Goal: Transaction & Acquisition: Purchase product/service

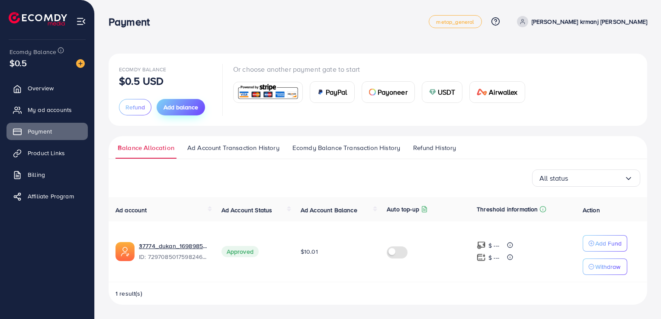
click at [171, 101] on button "Add balance" at bounding box center [180, 107] width 48 height 16
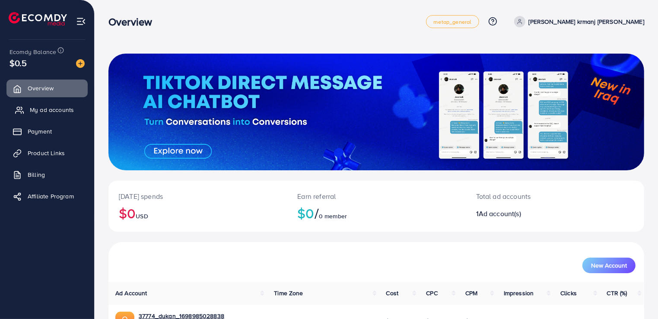
click at [53, 110] on span "My ad accounts" at bounding box center [52, 109] width 44 height 9
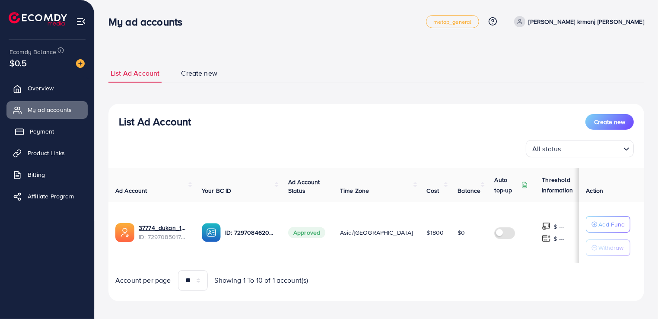
click at [54, 131] on span "Payment" at bounding box center [42, 131] width 24 height 9
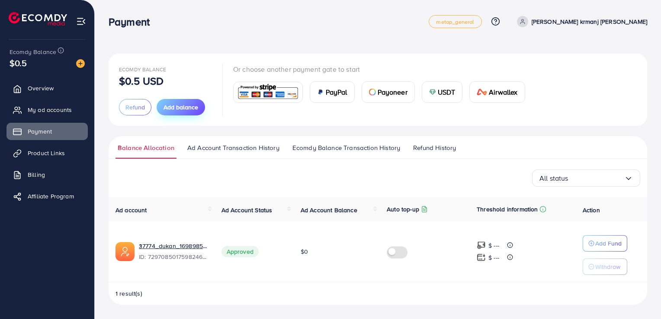
click at [183, 109] on span "Add balance" at bounding box center [180, 107] width 35 height 9
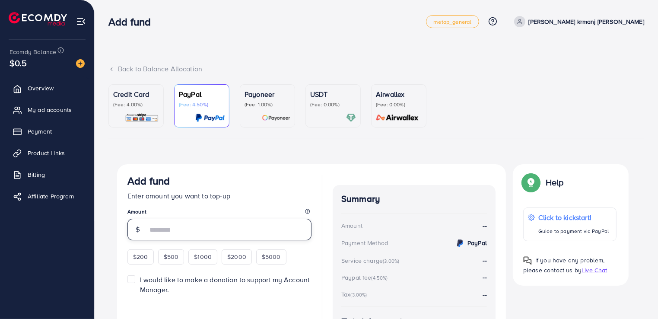
click at [263, 236] on input "number" at bounding box center [229, 230] width 164 height 22
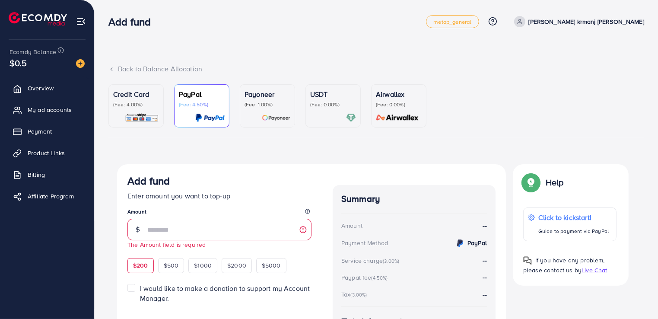
click at [138, 261] on div "$200" at bounding box center [141, 265] width 26 height 15
type input "***"
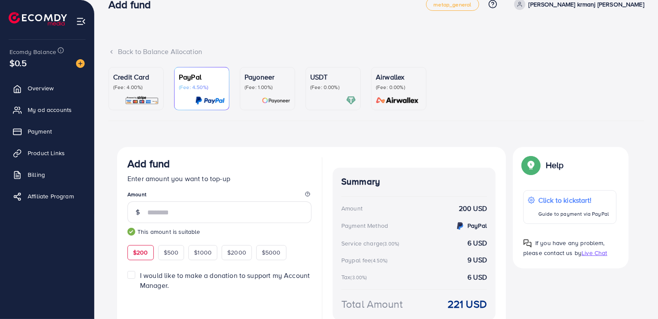
scroll to position [60, 0]
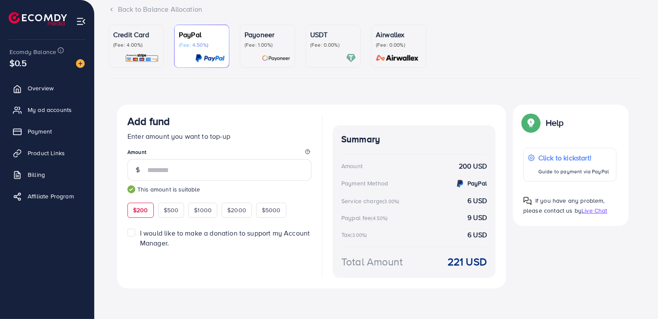
click at [157, 36] on p "Credit Card" at bounding box center [136, 34] width 46 height 10
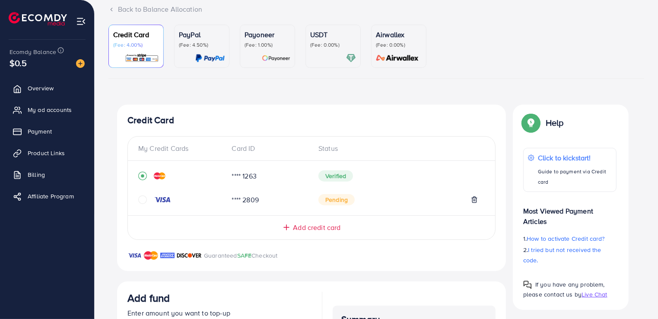
click at [263, 48] on p "(Fee: 1.00%)" at bounding box center [268, 45] width 46 height 7
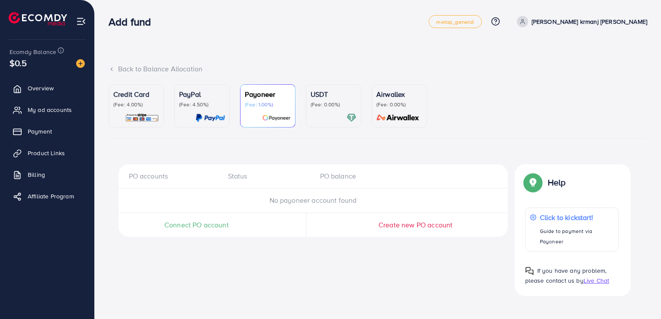
click at [327, 90] on p "USDT" at bounding box center [333, 94] width 46 height 10
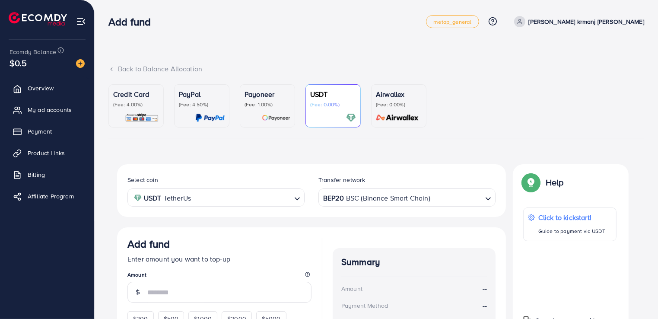
click at [405, 121] on img at bounding box center [398, 118] width 48 height 10
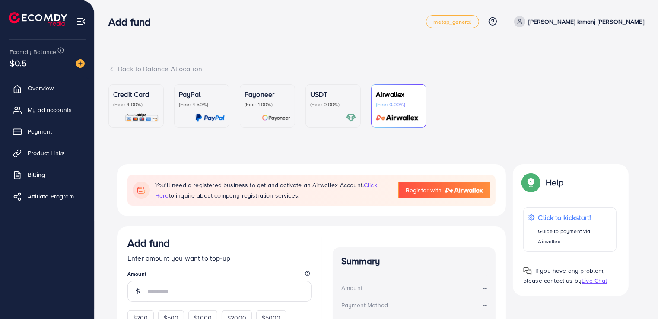
click at [145, 112] on div "Credit Card (Fee: 4.00%)" at bounding box center [136, 106] width 46 height 34
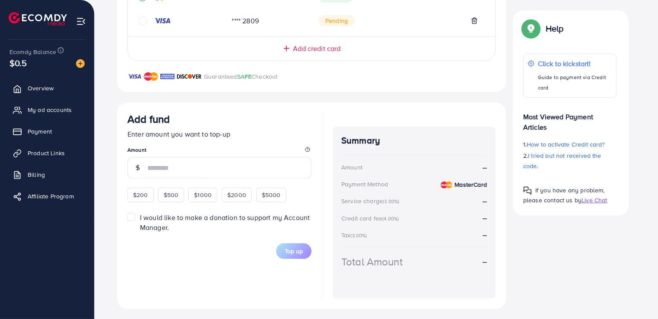
scroll to position [242, 0]
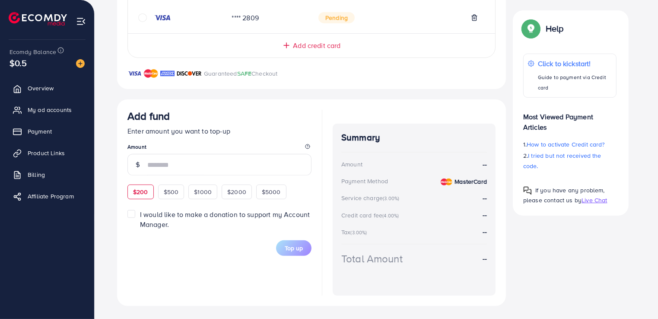
click at [147, 198] on div "$200" at bounding box center [141, 192] width 26 height 15
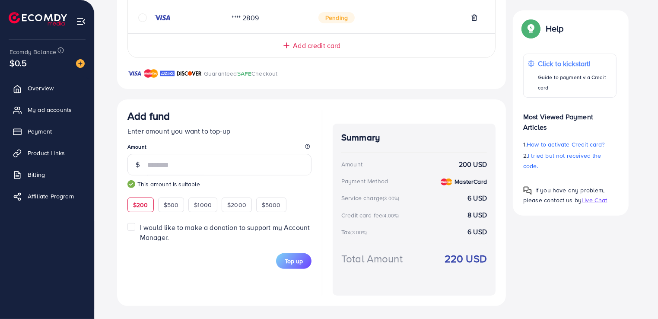
type input "***"
click at [294, 257] on span "Top up" at bounding box center [294, 261] width 18 height 9
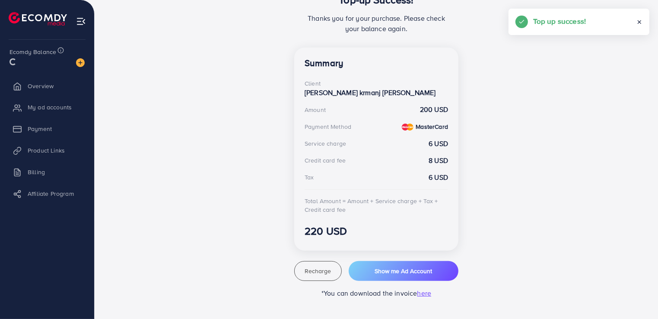
scroll to position [195, 0]
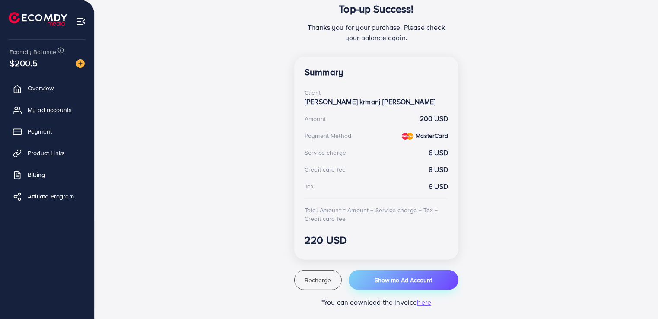
click at [374, 270] on button "Show me Ad Account" at bounding box center [404, 280] width 110 height 20
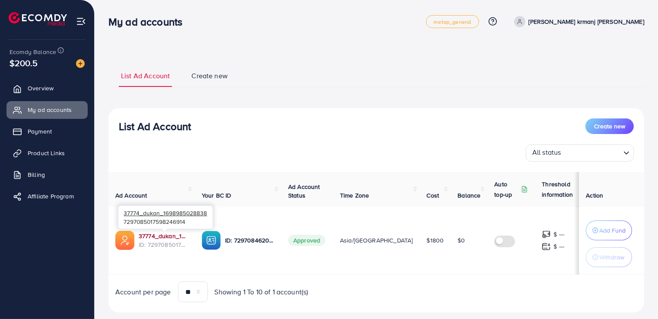
click at [169, 234] on link "37774_dukan_1698985028838" at bounding box center [163, 236] width 49 height 9
click at [619, 224] on button "Add Fund" at bounding box center [610, 230] width 46 height 20
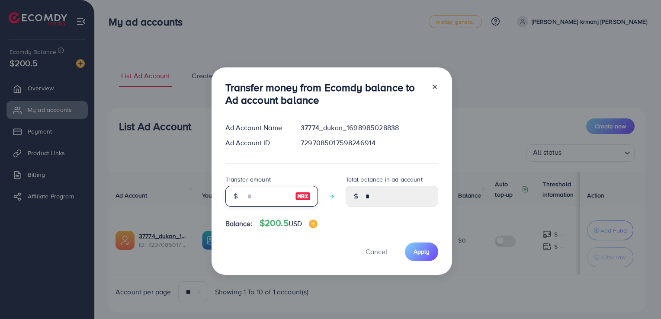
click at [268, 198] on input "number" at bounding box center [266, 196] width 43 height 21
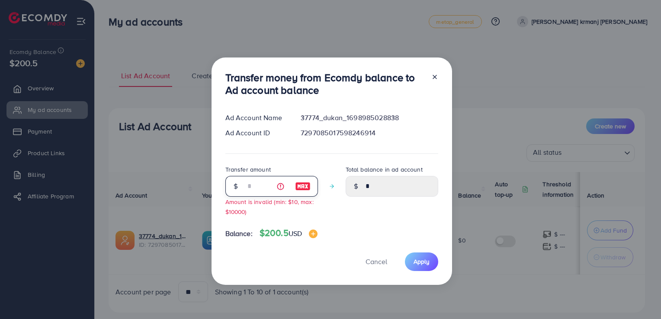
type input "**"
type input "*****"
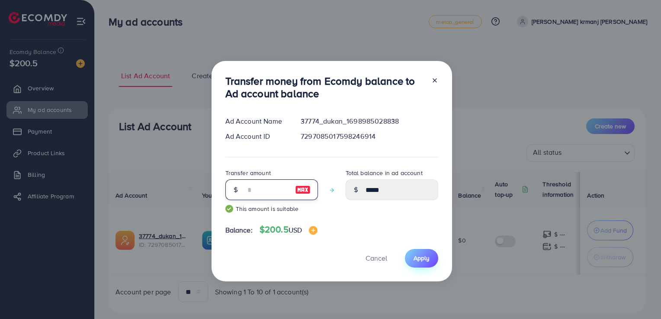
type input "**"
click at [408, 257] on button "Apply" at bounding box center [421, 258] width 33 height 19
